Goal: Task Accomplishment & Management: Complete application form

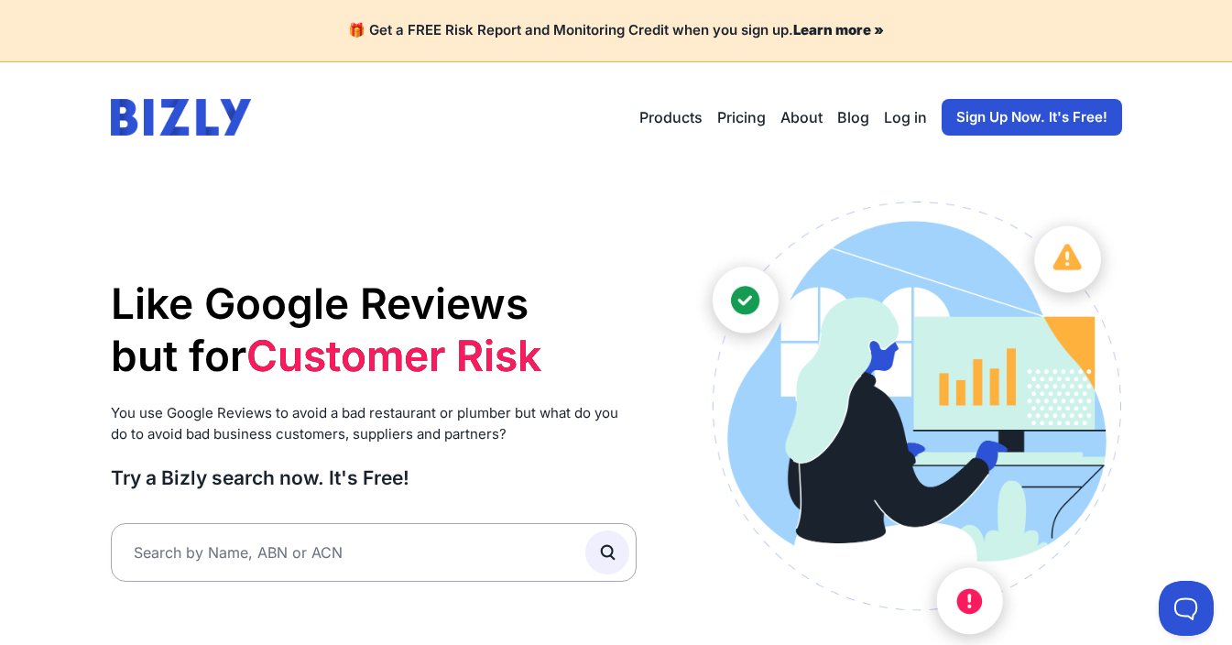
click at [1029, 120] on link "Sign Up Now. It's Free!" at bounding box center [1032, 117] width 180 height 37
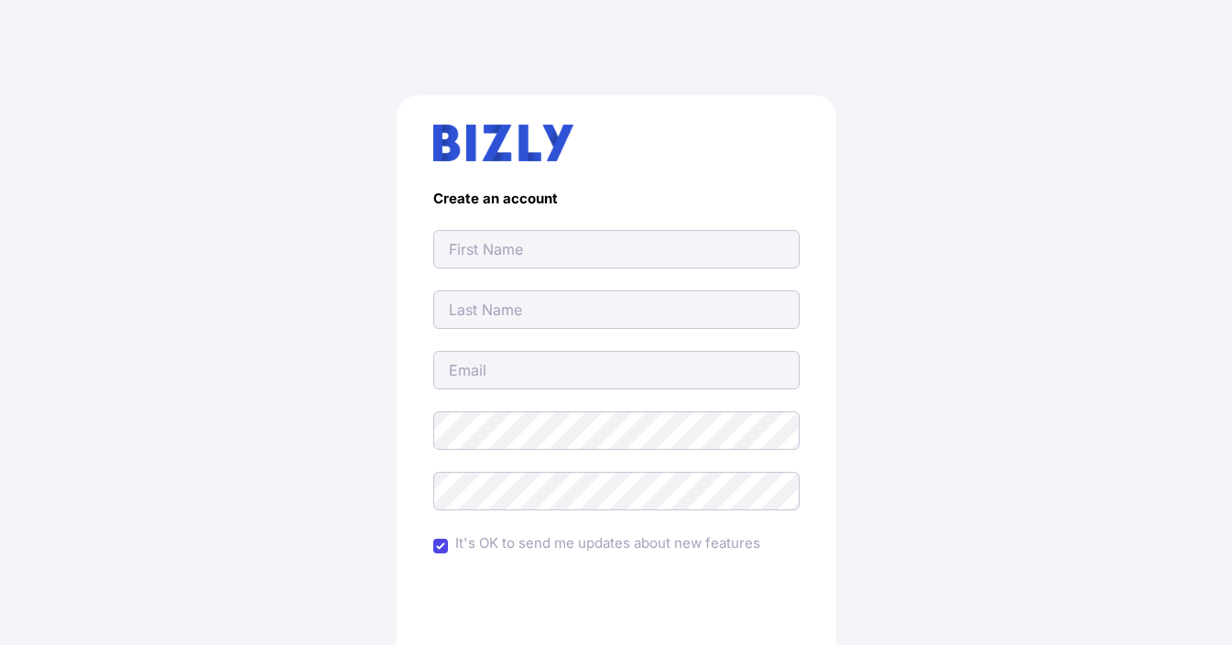
type input "[EMAIL_ADDRESS][DOMAIN_NAME]"
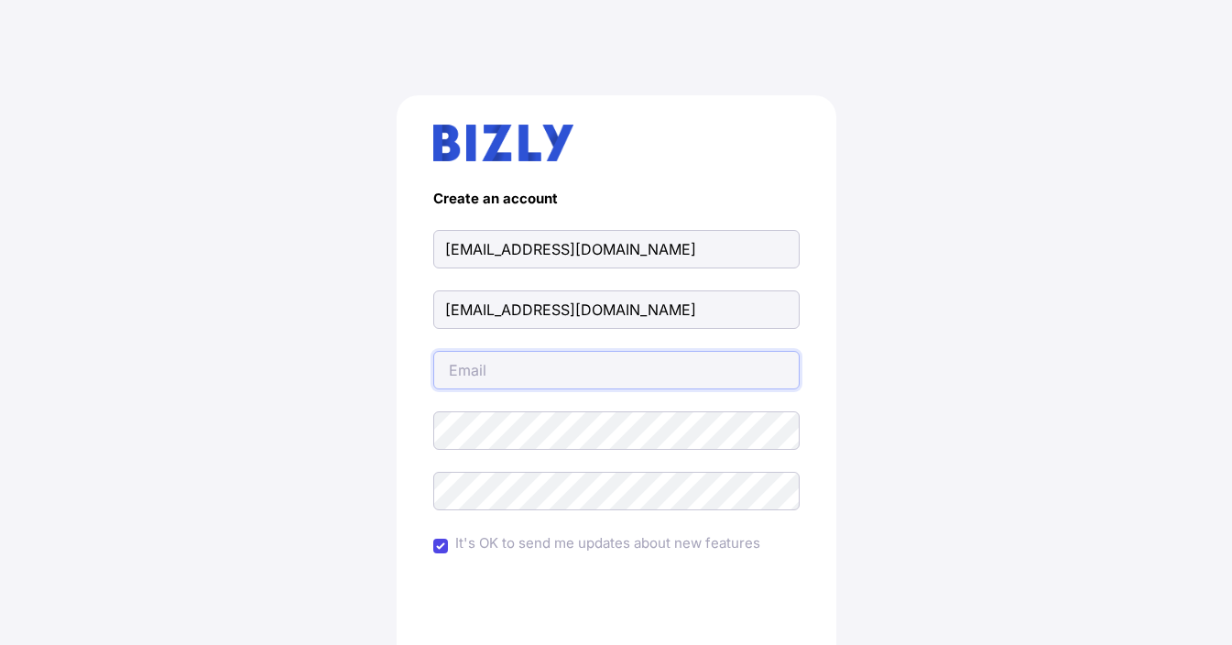
type input "[EMAIL_ADDRESS][DOMAIN_NAME]"
drag, startPoint x: 671, startPoint y: 245, endPoint x: 704, endPoint y: 235, distance: 34.5
click at [327, 248] on div "Create an account heavydutyy2024@gmail.com heavydutyy2024@gmail.com heavydutyy2…" at bounding box center [616, 451] width 1159 height 800
paste input "Heavy Duty Civil Pty Ltd"
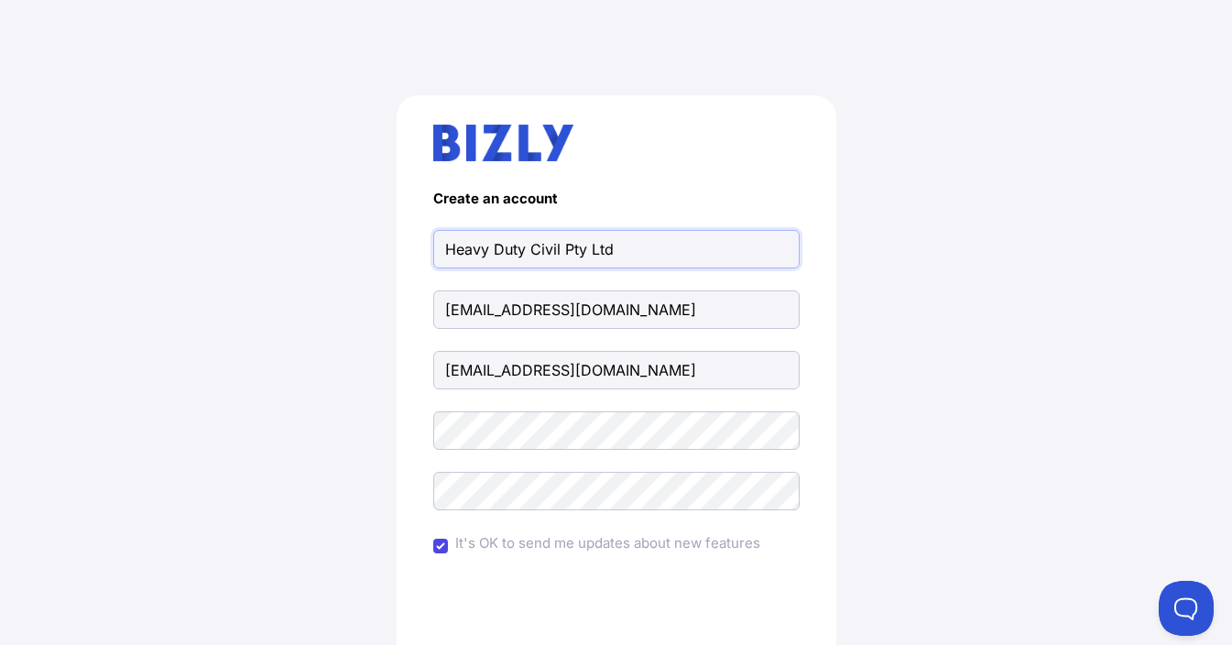
type input "Heavy Duty Civil Pty Ltd"
click at [436, 544] on input "It's OK to send me updates about new features" at bounding box center [440, 546] width 15 height 15
click at [438, 544] on input "It's OK to send me updates about new features" at bounding box center [440, 546] width 15 height 15
checkbox input "true"
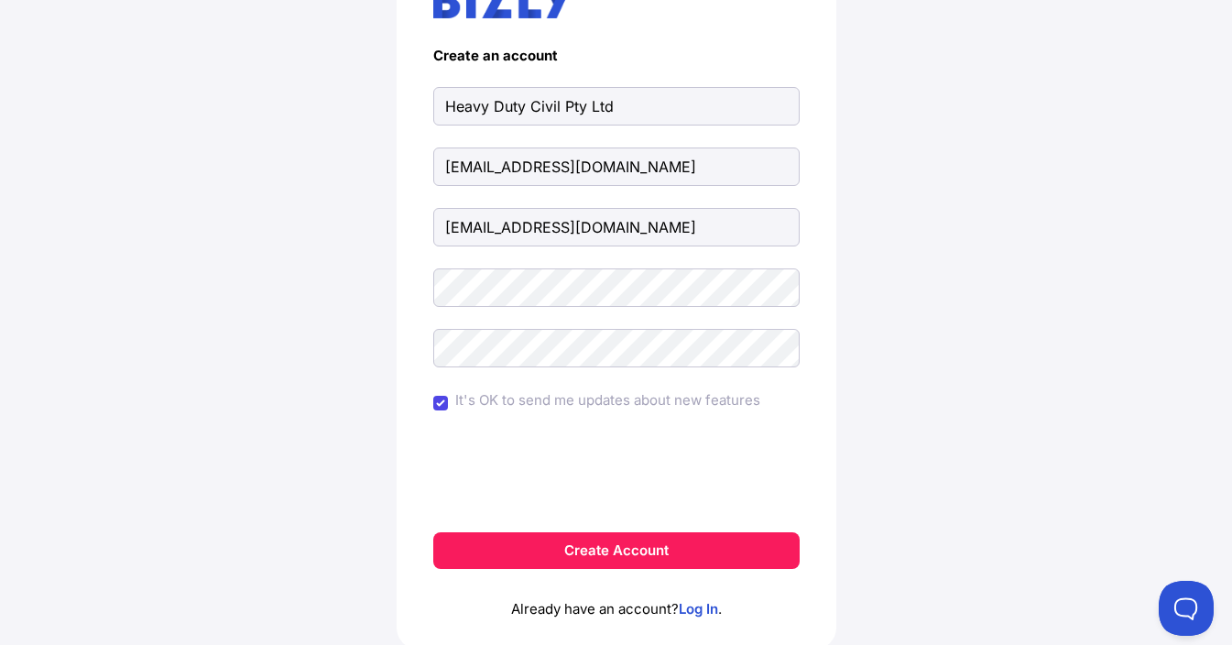
scroll to position [183, 0]
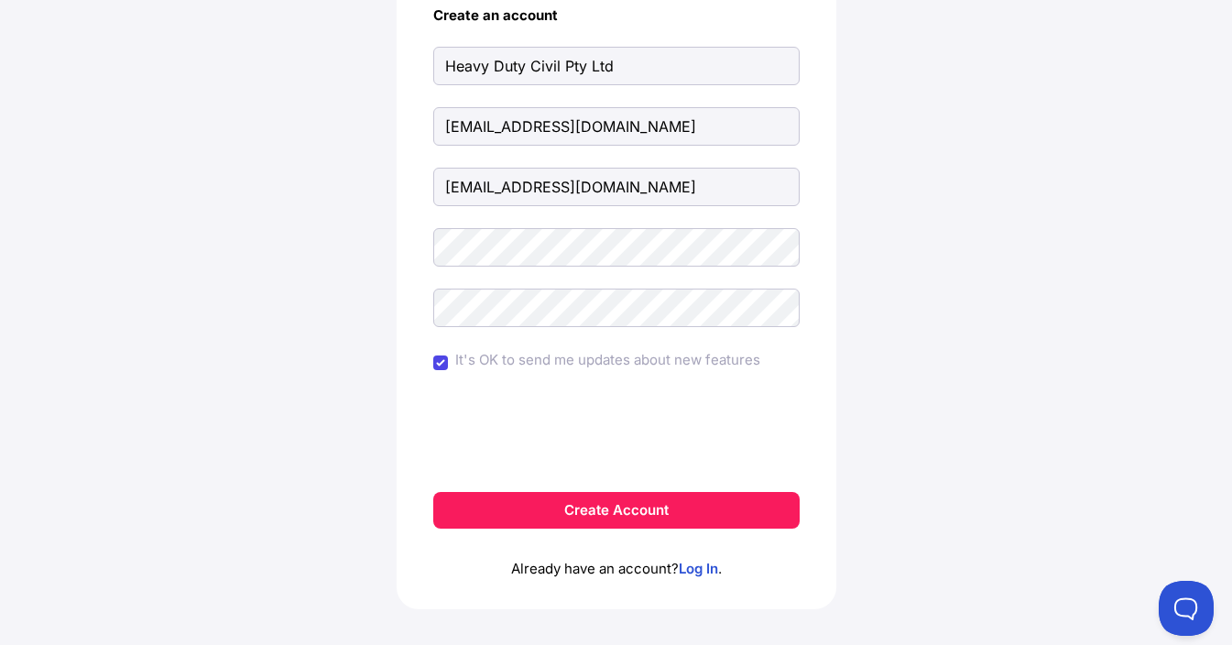
drag, startPoint x: 619, startPoint y: 516, endPoint x: 863, endPoint y: 464, distance: 249.0
click at [618, 513] on button "Create Account" at bounding box center [616, 510] width 366 height 37
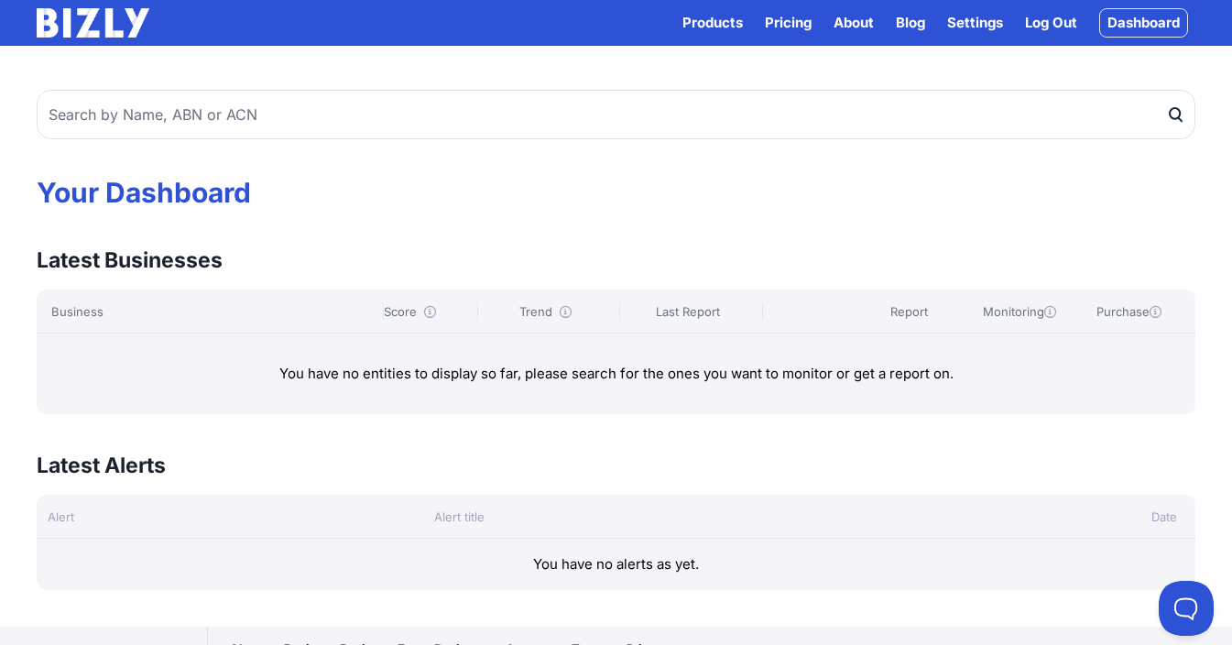
click at [165, 323] on div "Business Score Trend Last Report Report Monitoring Purchase" at bounding box center [616, 311] width 1159 height 44
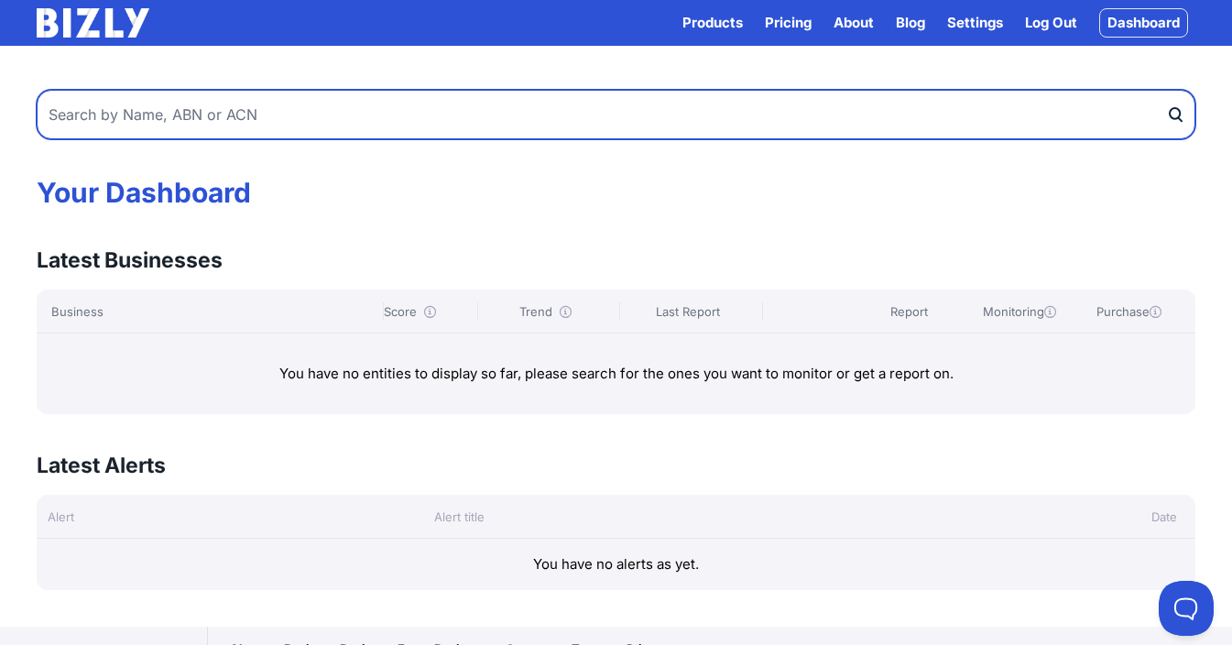
click at [278, 119] on input "text" at bounding box center [616, 114] width 1159 height 49
click at [140, 105] on input "text" at bounding box center [616, 114] width 1159 height 49
paste input "16670930597"
type input "16670930597"
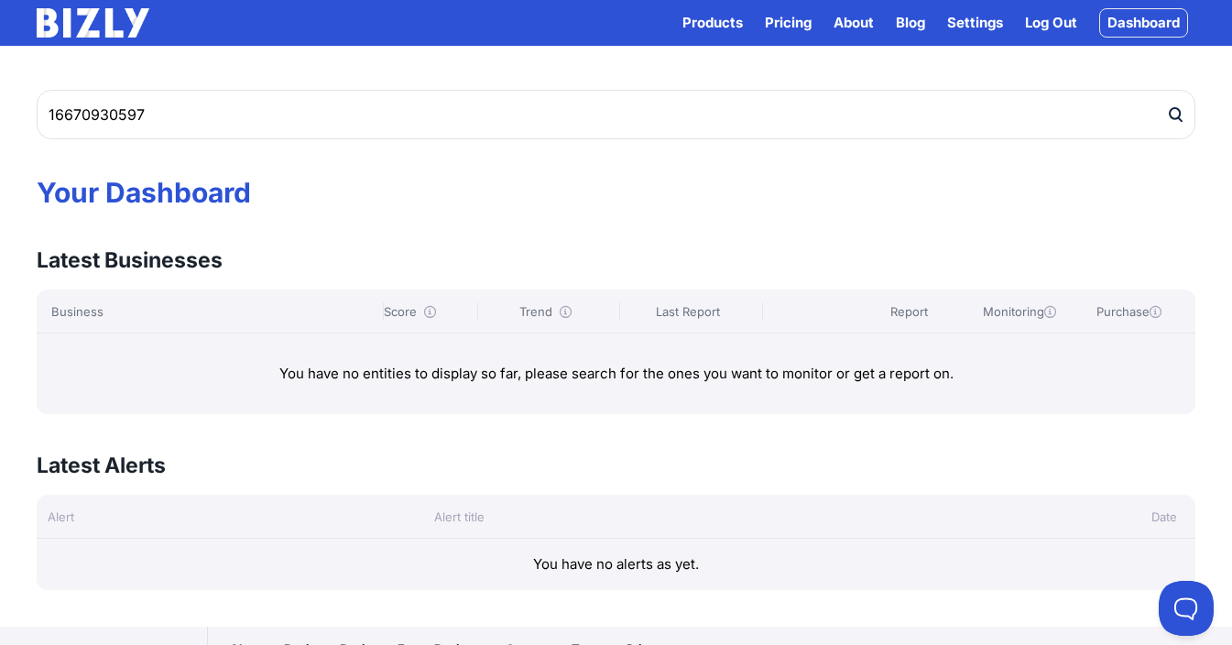
click at [1183, 112] on icon "submit" at bounding box center [1175, 114] width 18 height 19
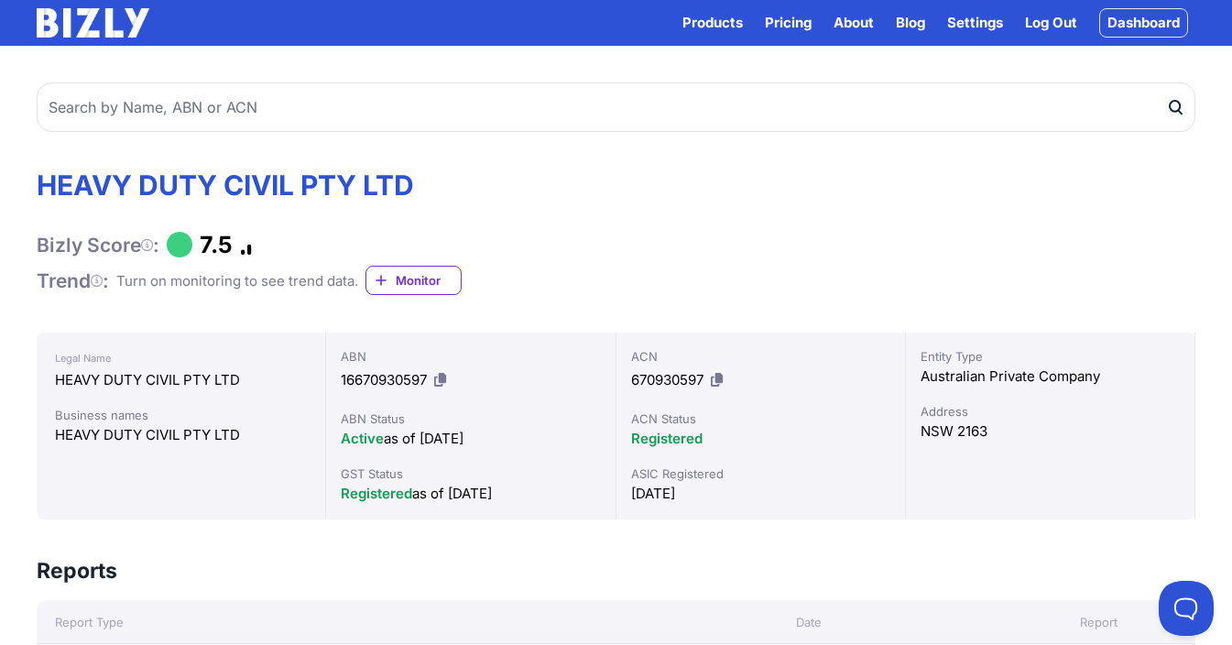
click at [433, 278] on span "Monitor" at bounding box center [428, 280] width 65 height 18
